Goal: Transaction & Acquisition: Purchase product/service

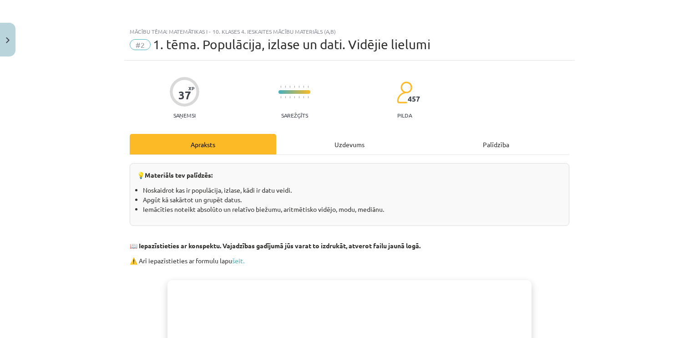
scroll to position [235, 0]
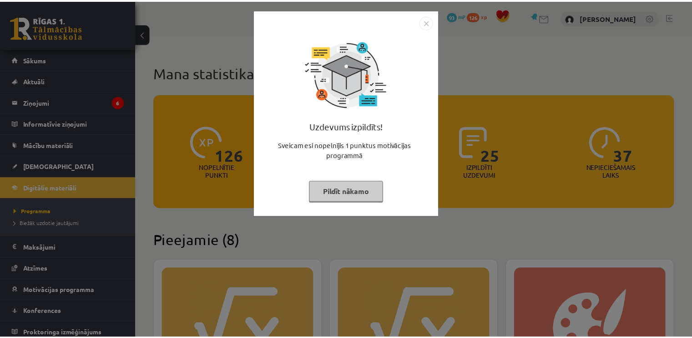
scroll to position [246, 0]
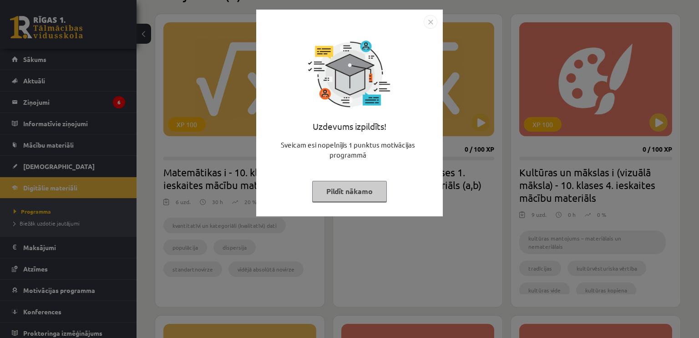
click at [346, 192] on button "Pildīt nākamo" at bounding box center [349, 191] width 75 height 21
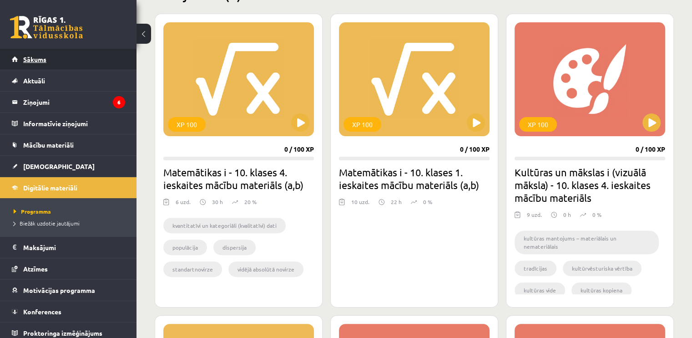
click at [101, 58] on link "Sākums" at bounding box center [68, 59] width 113 height 21
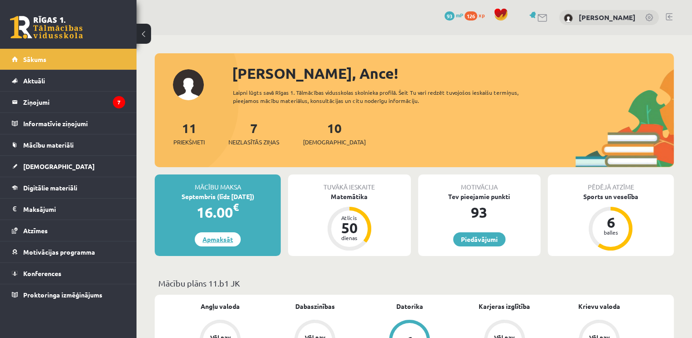
click at [229, 237] on link "Apmaksāt" at bounding box center [218, 239] width 46 height 14
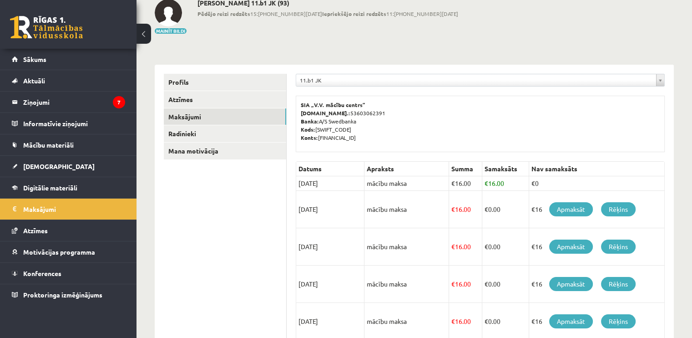
scroll to position [56, 0]
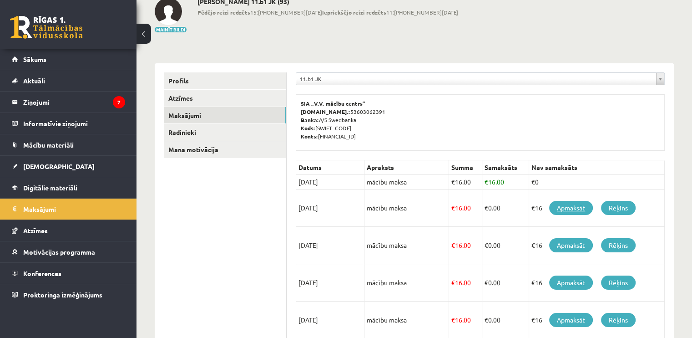
click at [559, 209] on link "Apmaksāt" at bounding box center [571, 208] width 44 height 14
